Goal: Register for event/course

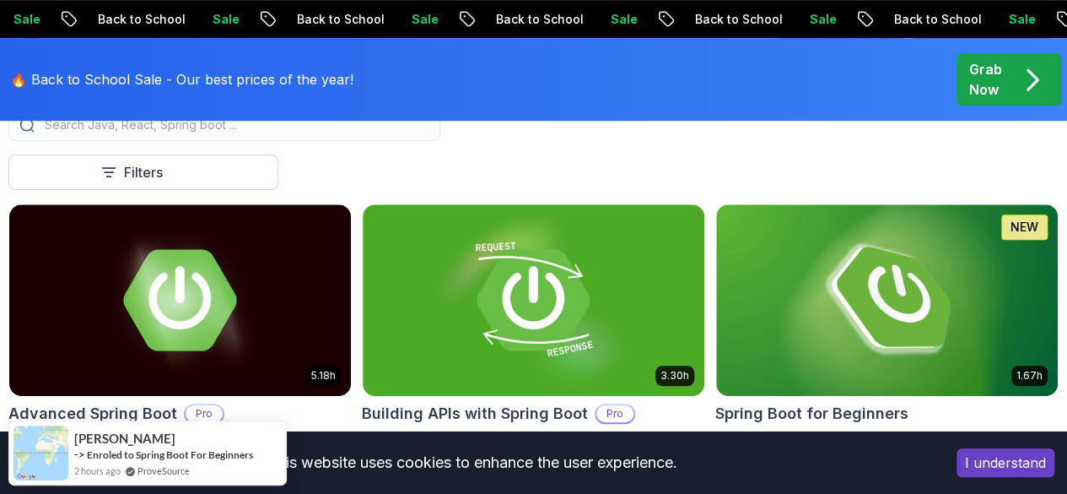
scroll to position [446, 0]
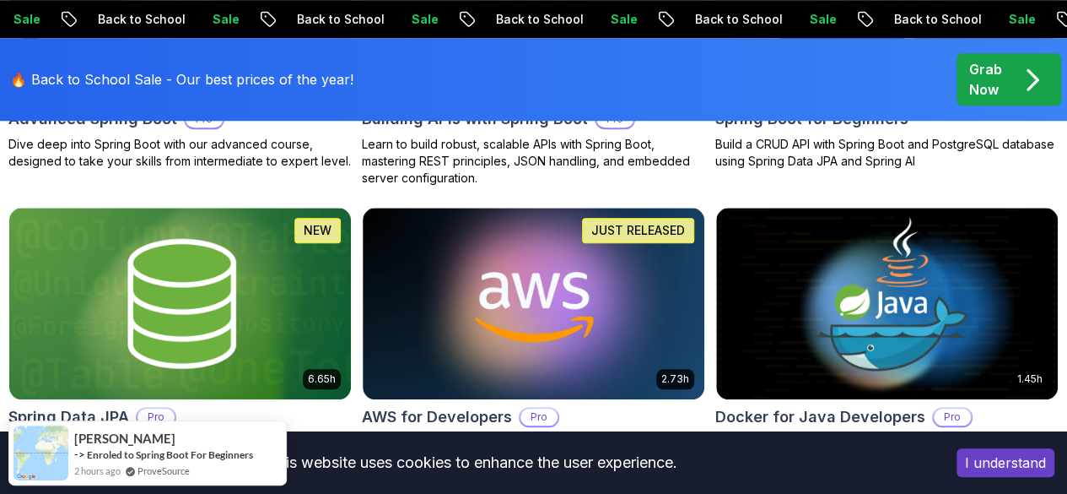
scroll to position [744, 0]
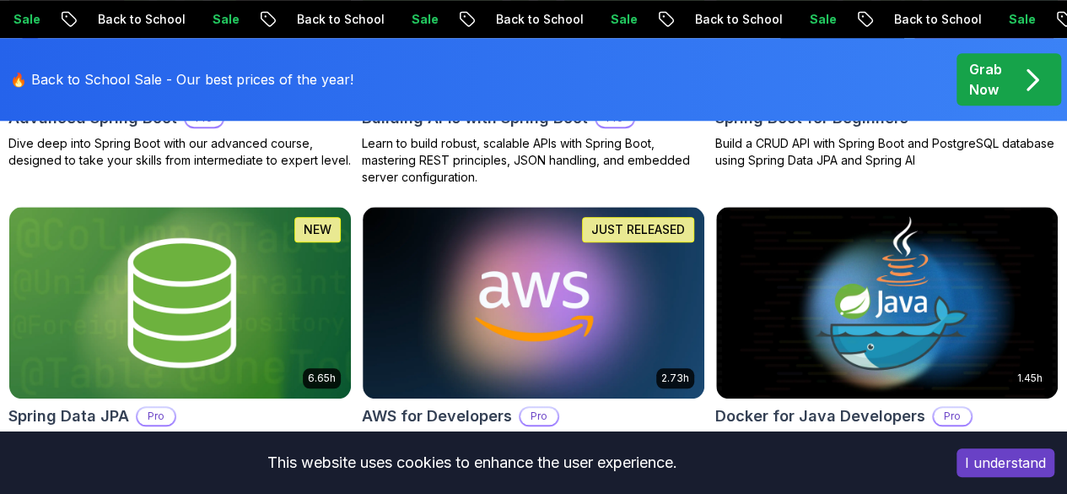
click at [1042, 468] on button "I understand" at bounding box center [1006, 462] width 98 height 29
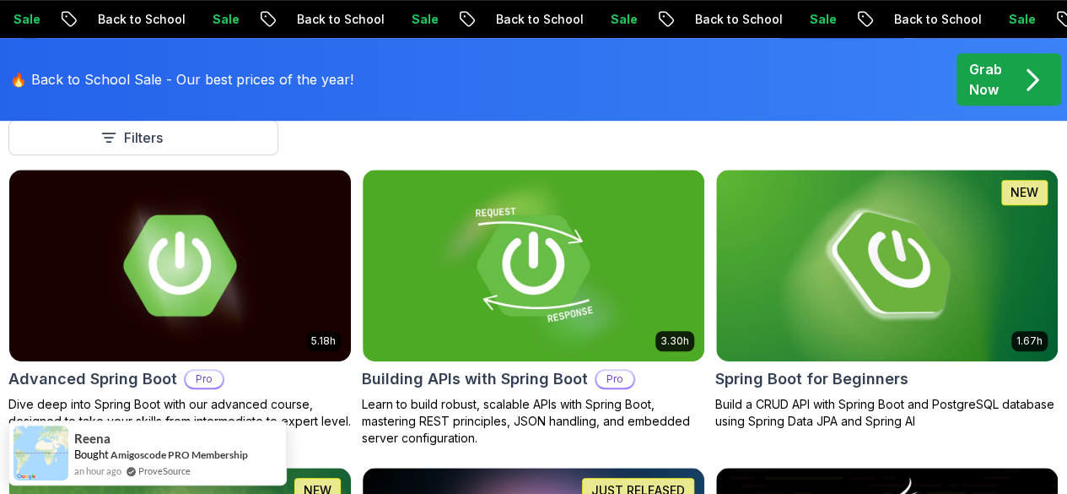
scroll to position [483, 0]
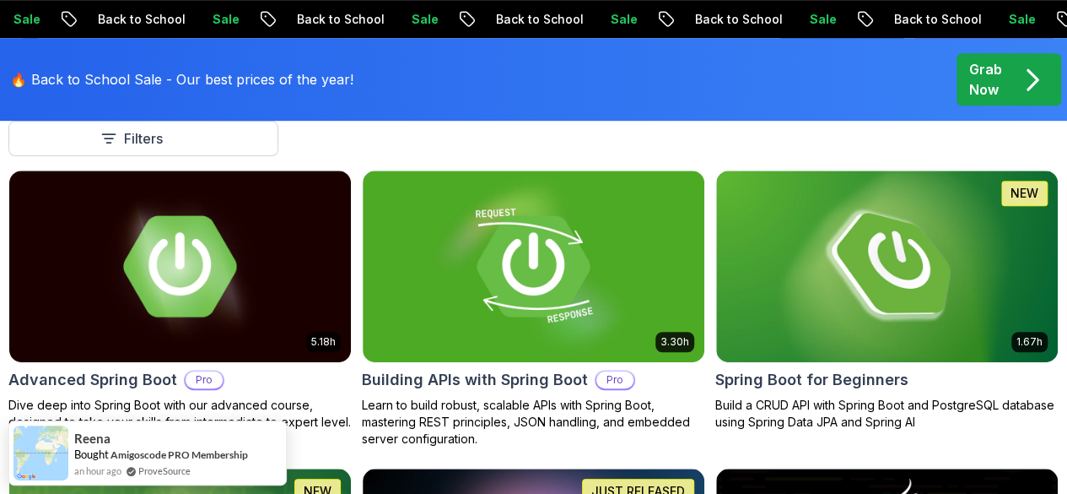
click at [975, 251] on img at bounding box center [887, 266] width 342 height 192
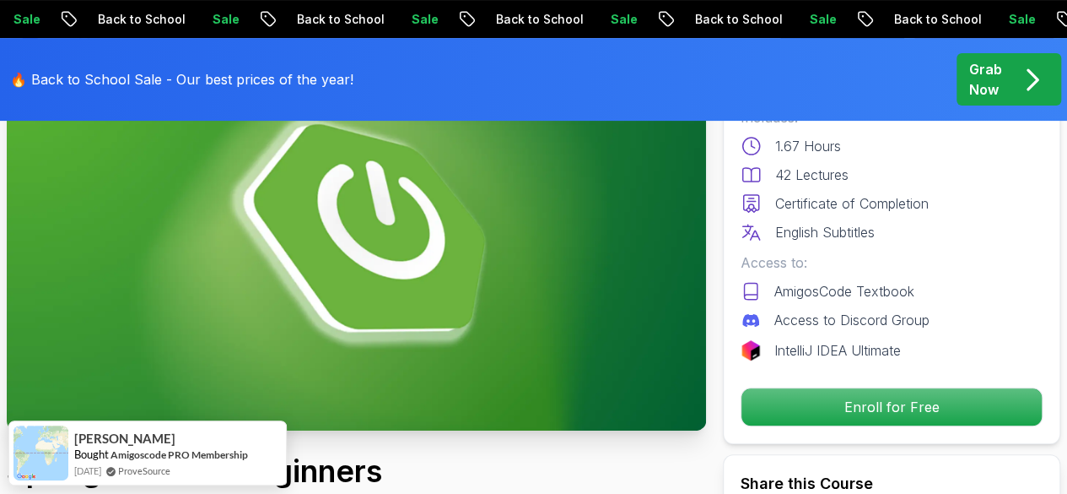
scroll to position [186, 0]
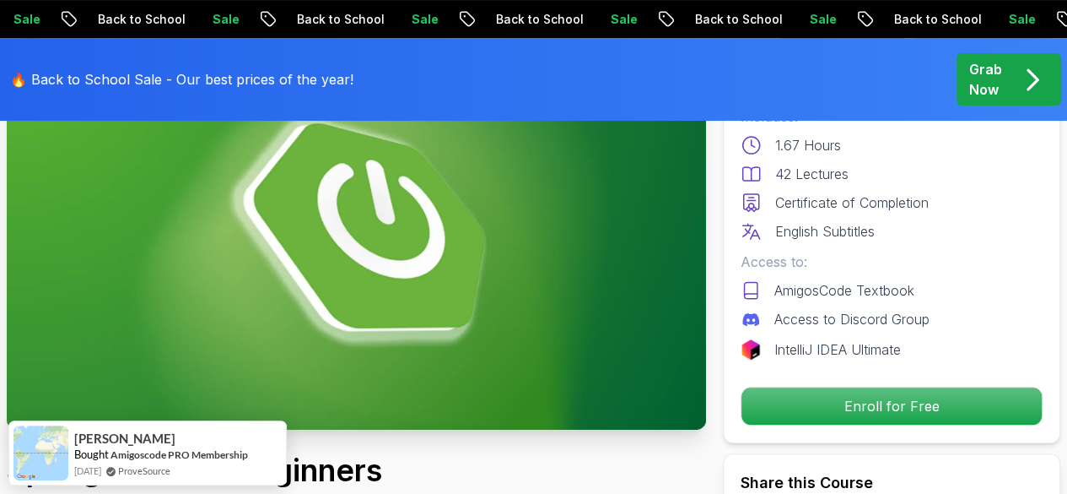
click at [876, 394] on p "Enroll for Free" at bounding box center [892, 405] width 300 height 37
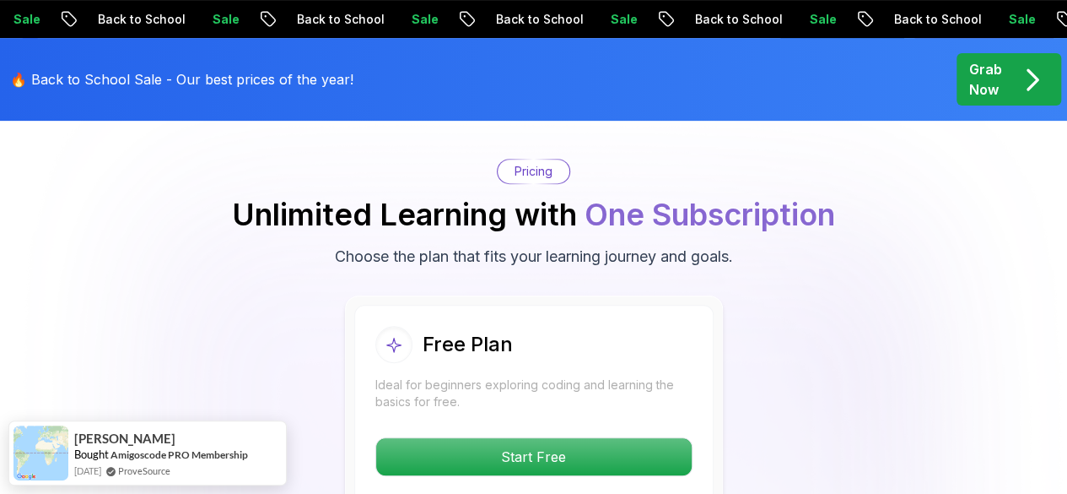
scroll to position [3509, 0]
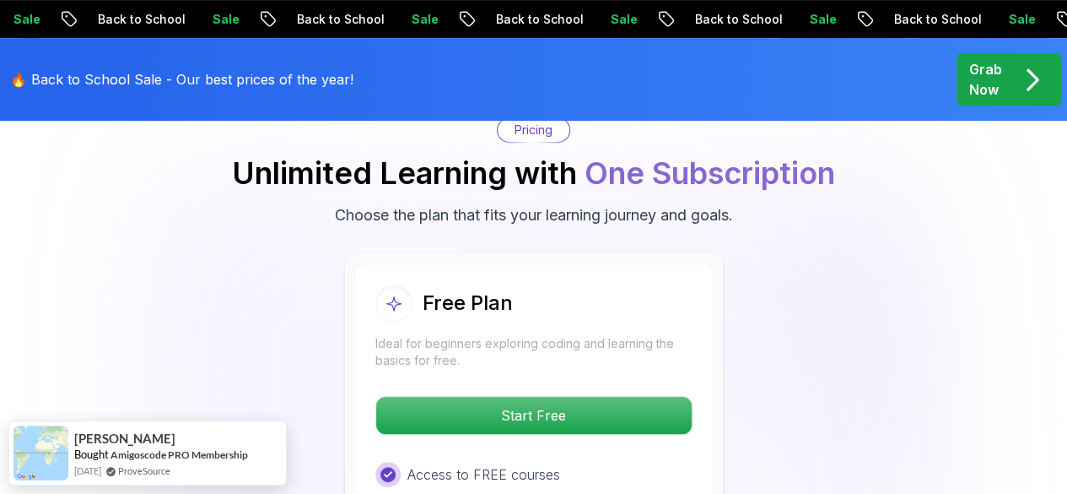
click at [665, 397] on p "Start Free" at bounding box center [534, 415] width 316 height 37
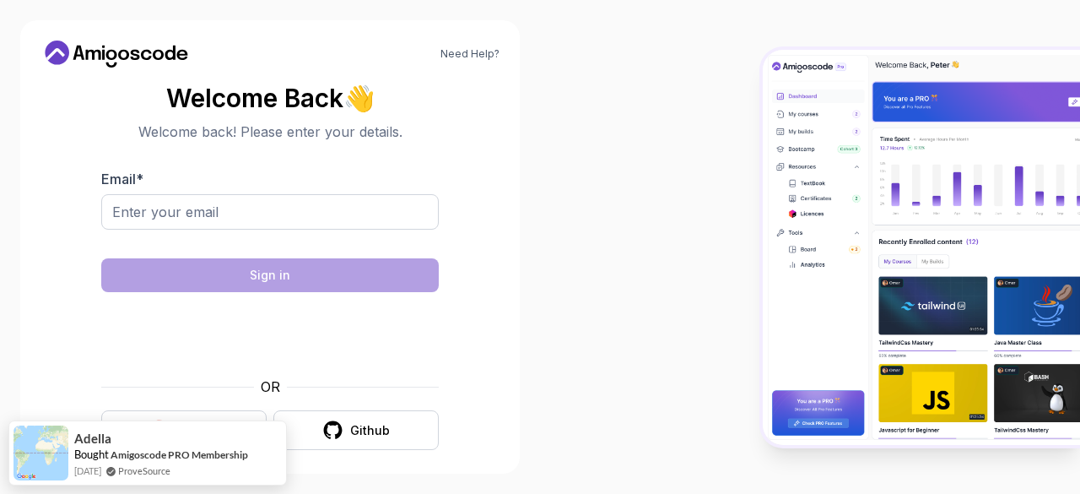
scroll to position [13, 0]
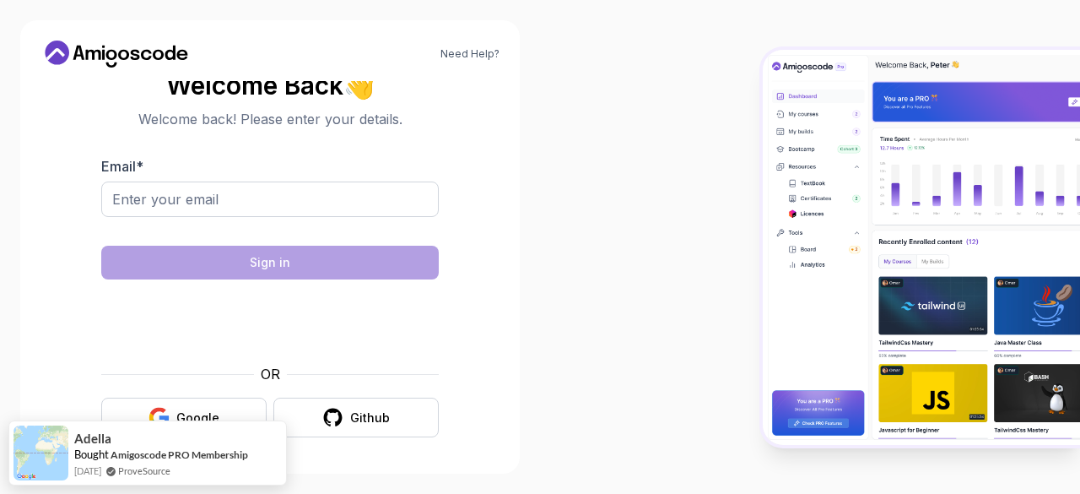
click at [191, 404] on button "Google" at bounding box center [183, 417] width 165 height 40
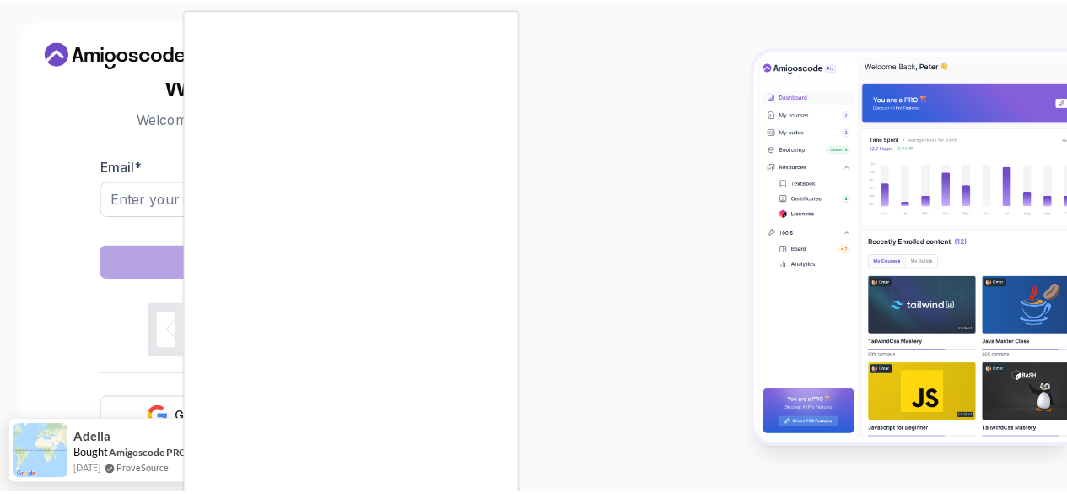
scroll to position [10, 0]
